Goal: Task Accomplishment & Management: Manage account settings

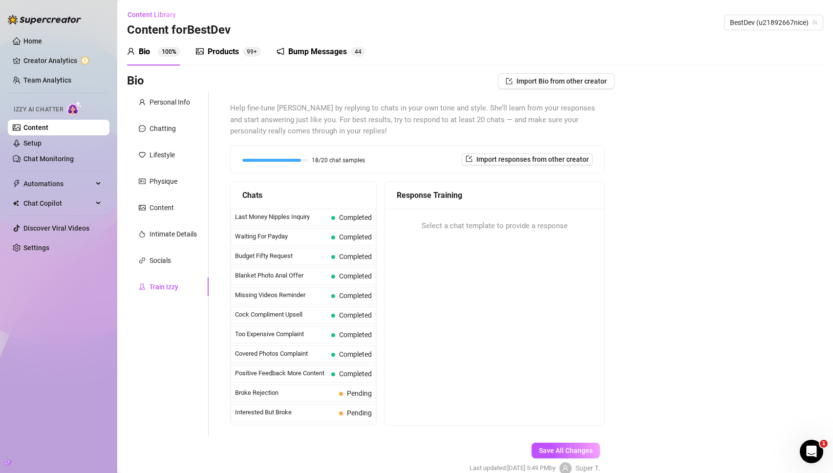
click at [44, 130] on link "Content" at bounding box center [35, 128] width 25 height 8
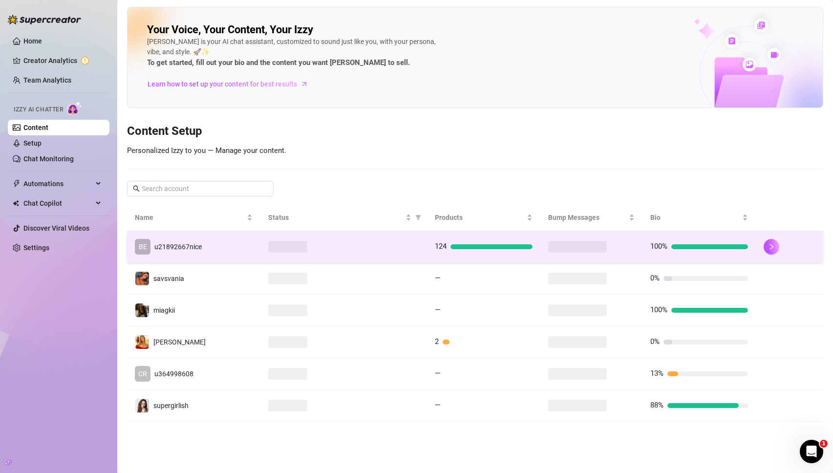
click at [221, 253] on td "BE u21892667nice" at bounding box center [193, 247] width 133 height 32
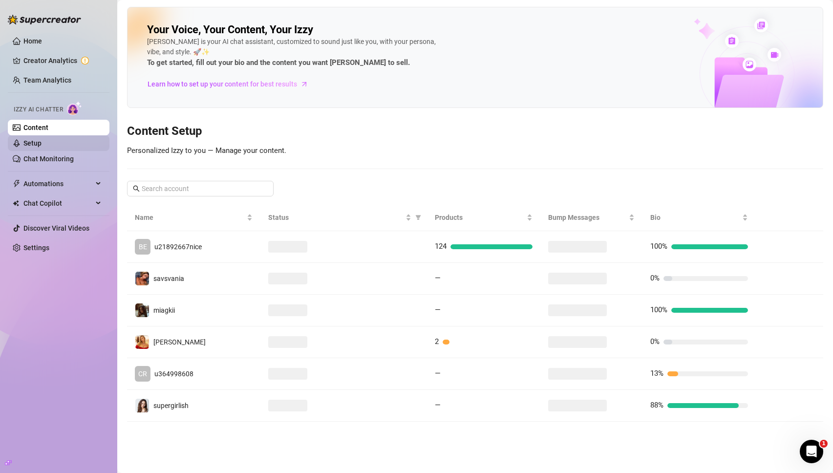
click at [42, 147] on link "Setup" at bounding box center [32, 143] width 18 height 8
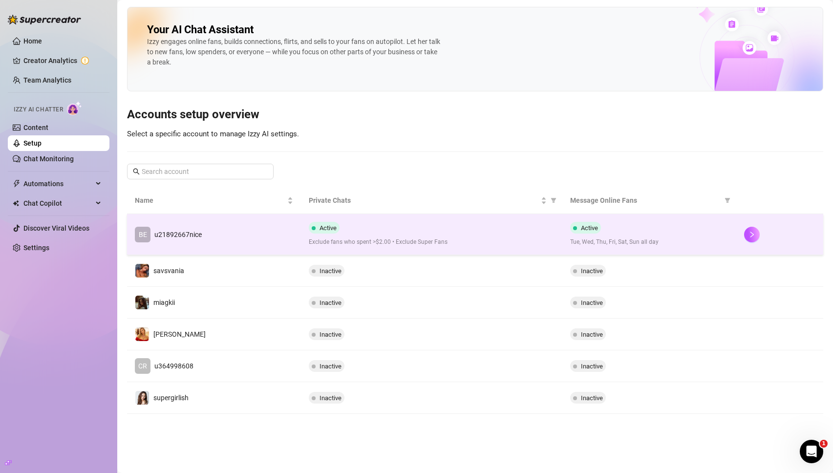
click at [195, 247] on td "BE u21892667nice" at bounding box center [214, 234] width 174 height 41
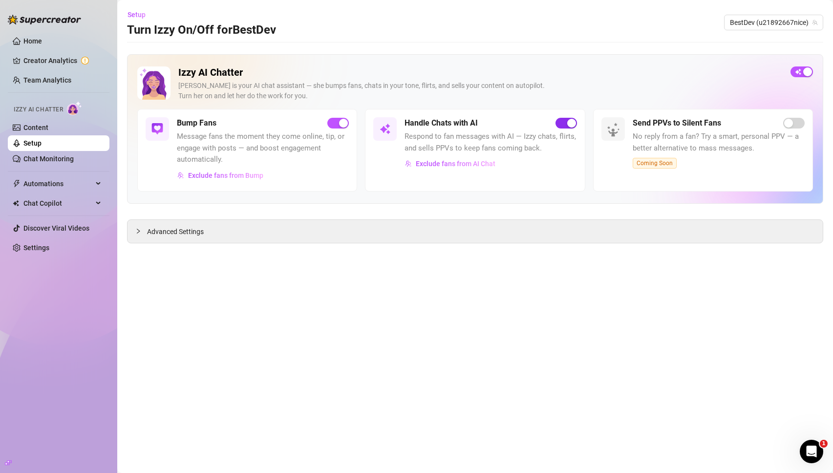
click at [568, 122] on div "button" at bounding box center [572, 123] width 9 height 9
click at [565, 120] on div "button" at bounding box center [561, 123] width 9 height 9
click at [155, 233] on span "Advanced Settings" at bounding box center [175, 231] width 57 height 11
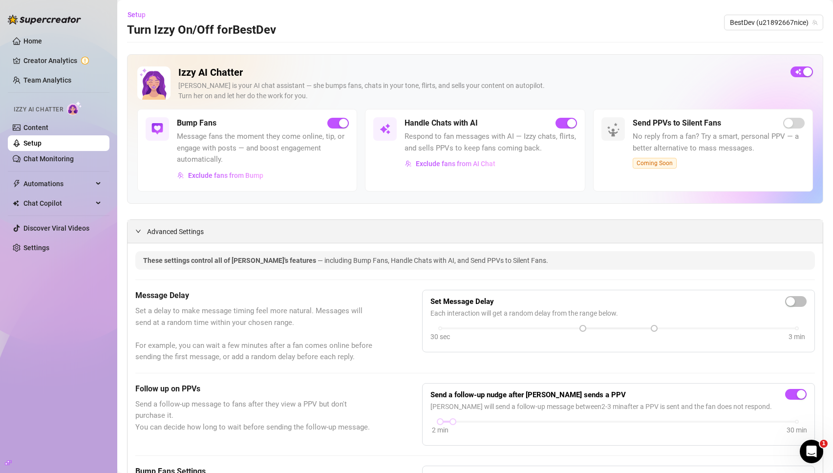
click at [155, 233] on span "Advanced Settings" at bounding box center [175, 231] width 57 height 11
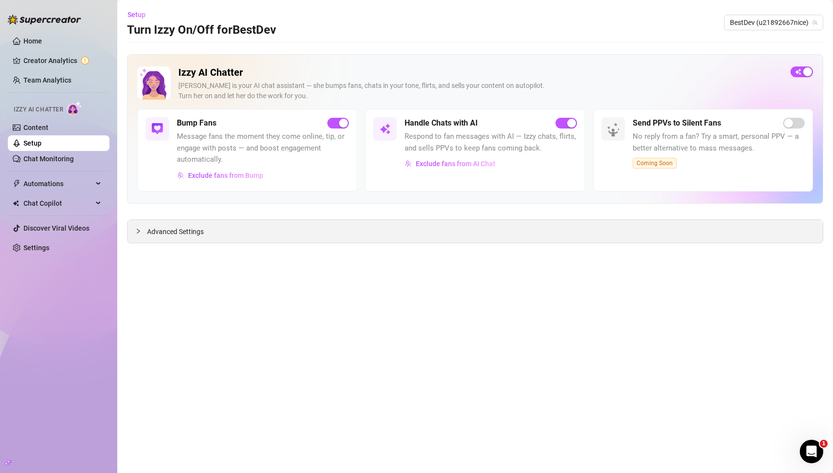
click at [136, 231] on icon "collapsed" at bounding box center [138, 231] width 6 height 6
